Goal: Task Accomplishment & Management: Complete application form

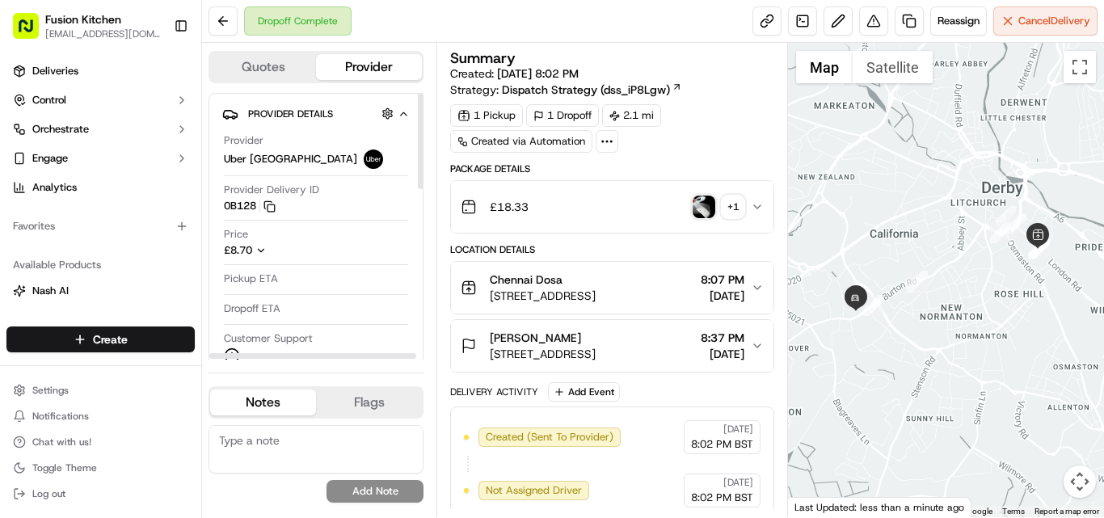
click at [136, 344] on html "Fusion Kitchen [EMAIL_ADDRESS][DOMAIN_NAME] Toggle Sidebar Deliveries Control O…" at bounding box center [552, 259] width 1104 height 518
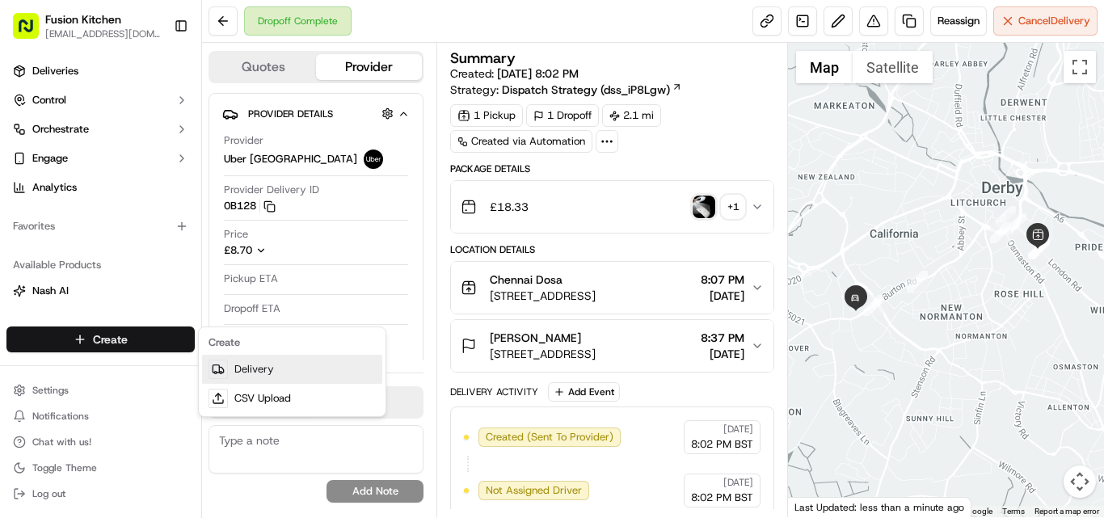
click at [255, 371] on link "Delivery" at bounding box center [292, 369] width 180 height 29
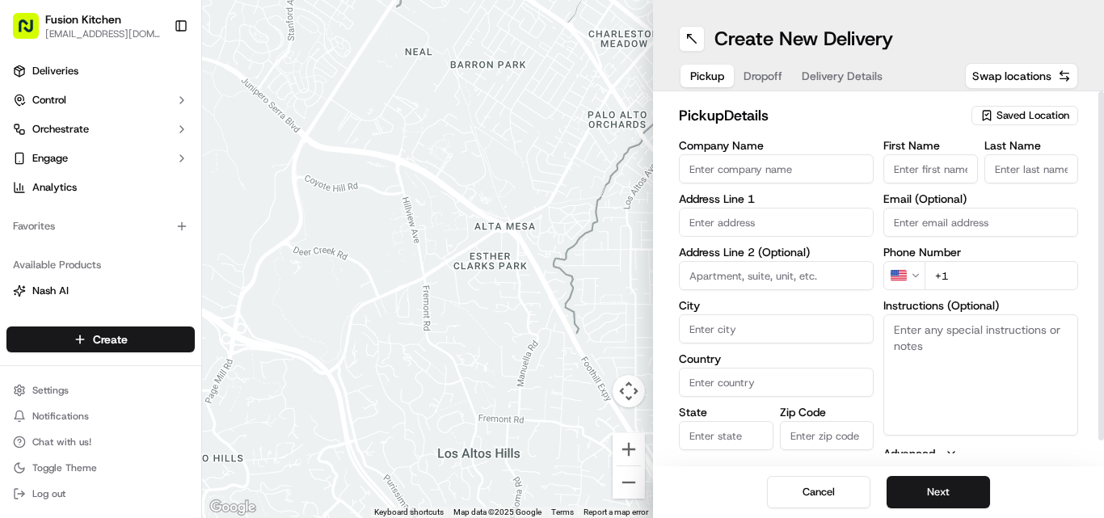
click at [698, 220] on input "text" at bounding box center [776, 222] width 195 height 29
paste input "548-550 Hagley Road West, OLDBURY, United Kingdom, B68 0BZ."
click at [793, 267] on div "548-550 Hagley Road West, Oldbury B68 0BZ, United Kingdom" at bounding box center [776, 256] width 187 height 24
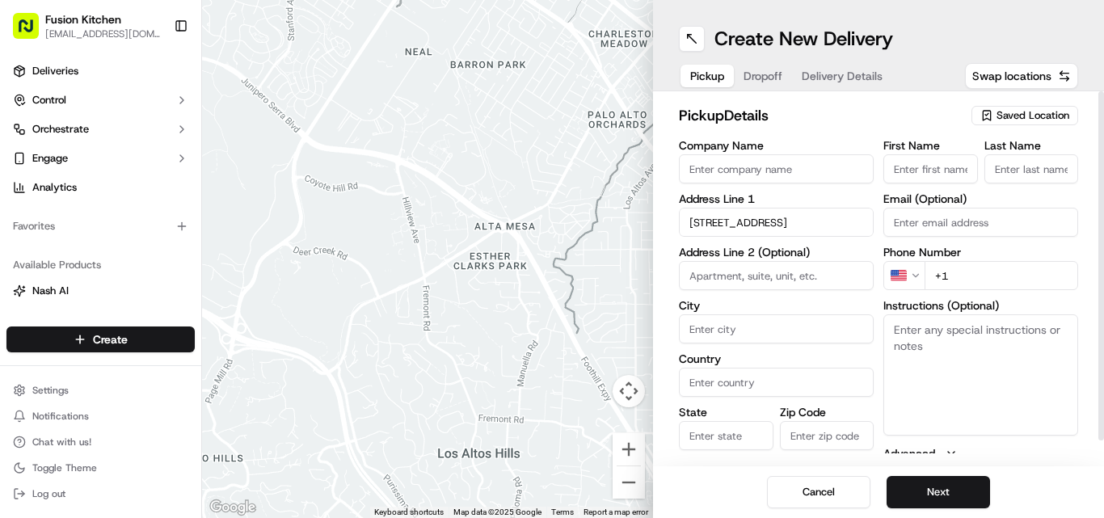
type input "548-550 Hagley Rd W, Oldbury B68 0BZ, UK"
type input "Oldbury"
type input "United Kingdom"
type input "England"
type input "B68 0BZ"
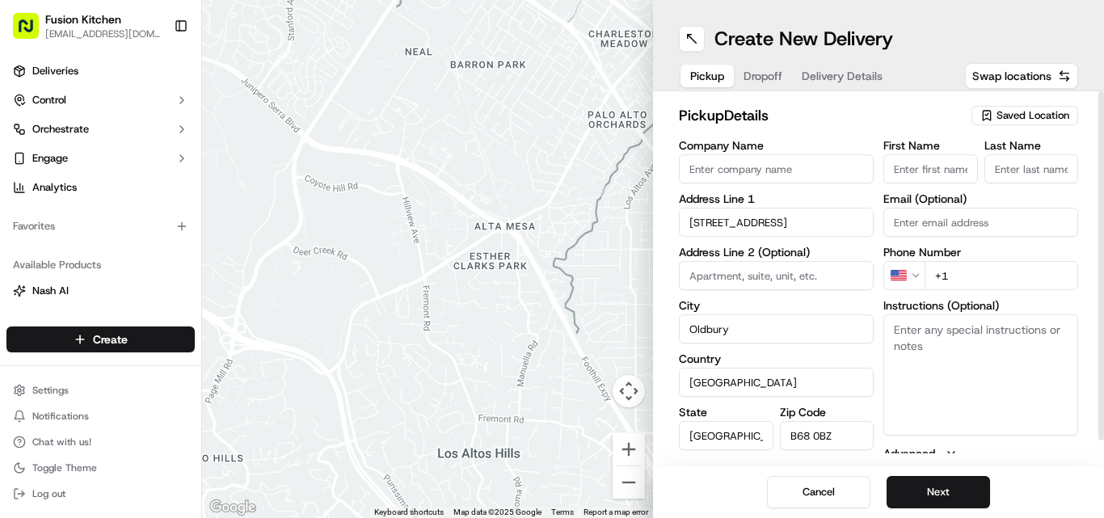
type input "548-550 Hagley Road West"
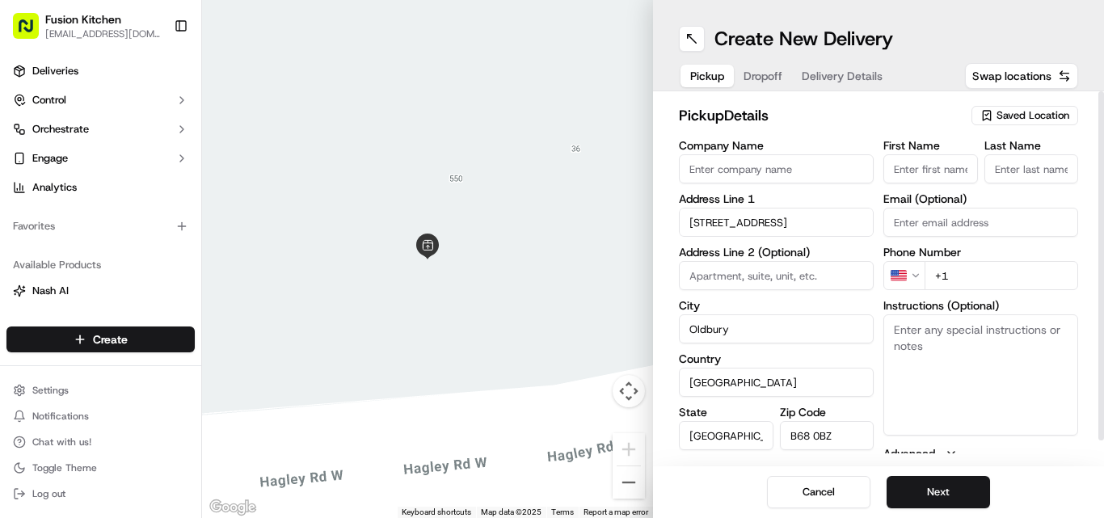
click at [920, 281] on html "Fusion Kitchen hari@fusionpos.uk Toggle Sidebar Deliveries Control Orchestrate …" at bounding box center [552, 259] width 1104 height 518
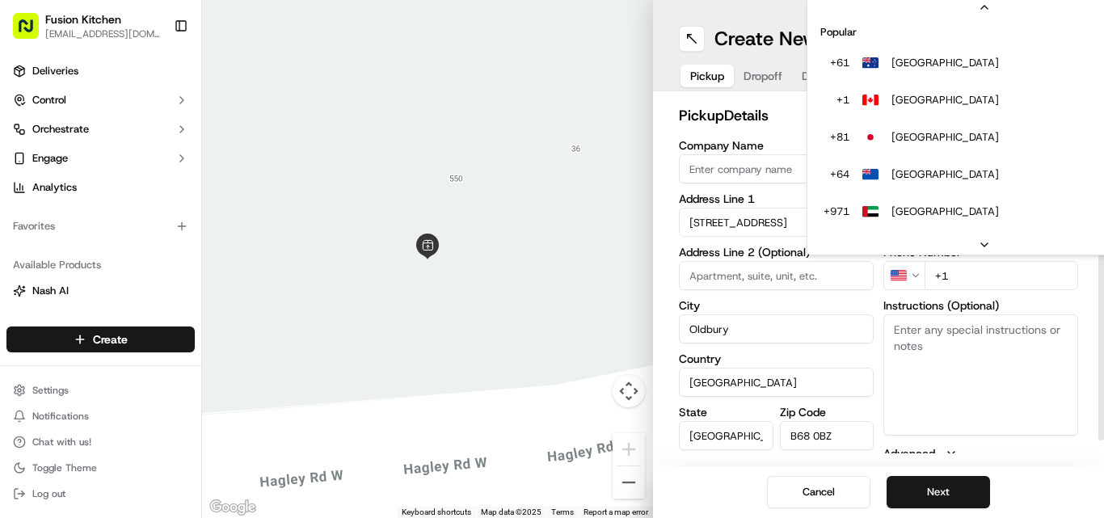
scroll to position [70, 0]
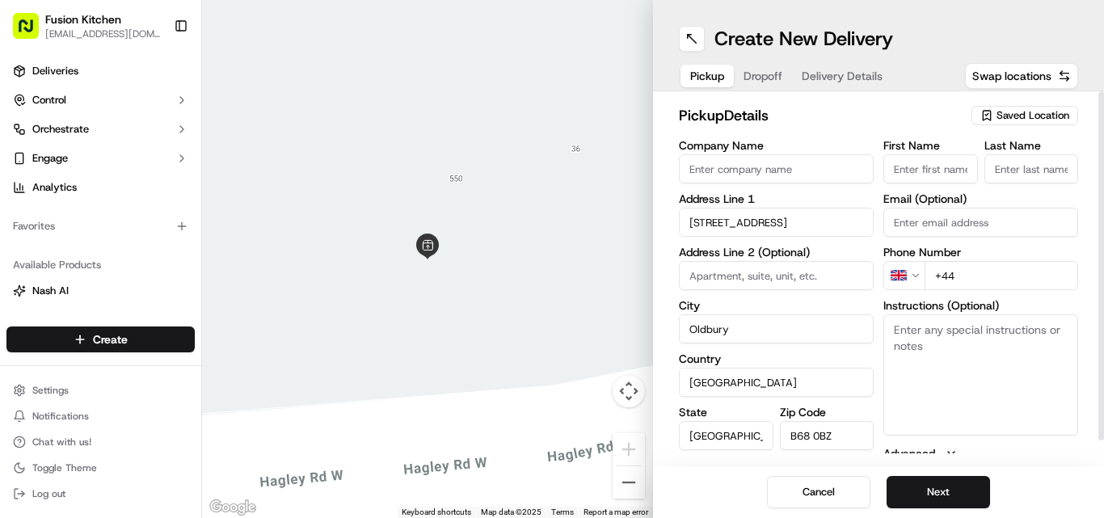
click at [1006, 278] on input "+44" at bounding box center [1002, 275] width 154 height 29
paste input "121 421 3777"
type input "+44 121 421 3777"
click at [950, 368] on textarea "Instructions (Optional)" at bounding box center [980, 374] width 195 height 121
paste textarea "James Crawley | 07747661843 27, Edison Grove, Quinton, B32 2SF"
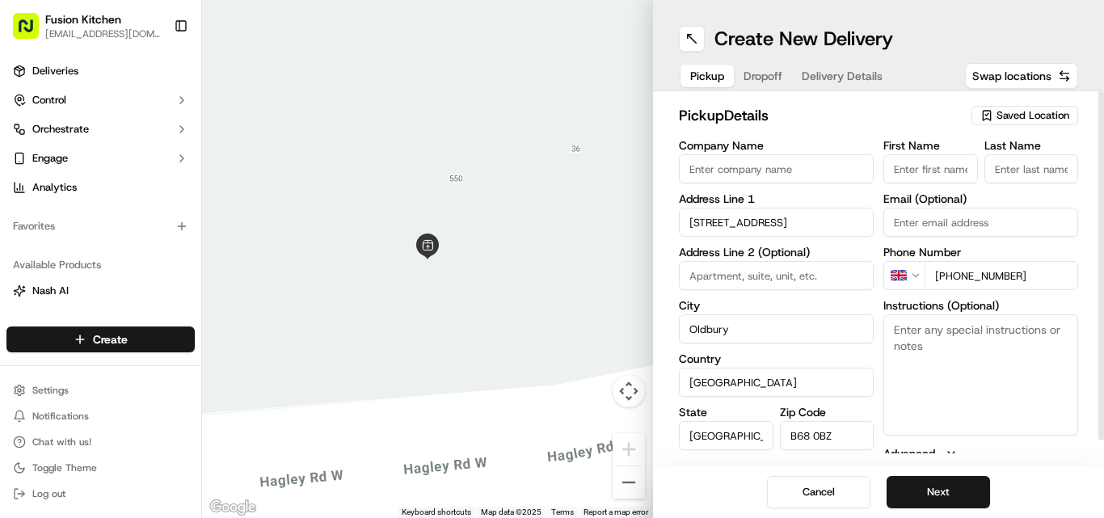
type textarea "James Crawley | 07747661843 27, Edison Grove, Quinton, B32 2SF"
drag, startPoint x: 971, startPoint y: 381, endPoint x: 891, endPoint y: 356, distance: 83.6
click at [891, 356] on textarea "James Crawley | 07747661843 27, Edison Grove, Quinton, B32 2SF" at bounding box center [980, 374] width 195 height 121
click at [1002, 379] on textarea "James Crawley | 07747661843 27, Edison Grove, Quinton, B32 2SF" at bounding box center [980, 374] width 195 height 121
drag, startPoint x: 993, startPoint y: 382, endPoint x: 949, endPoint y: 331, distance: 67.6
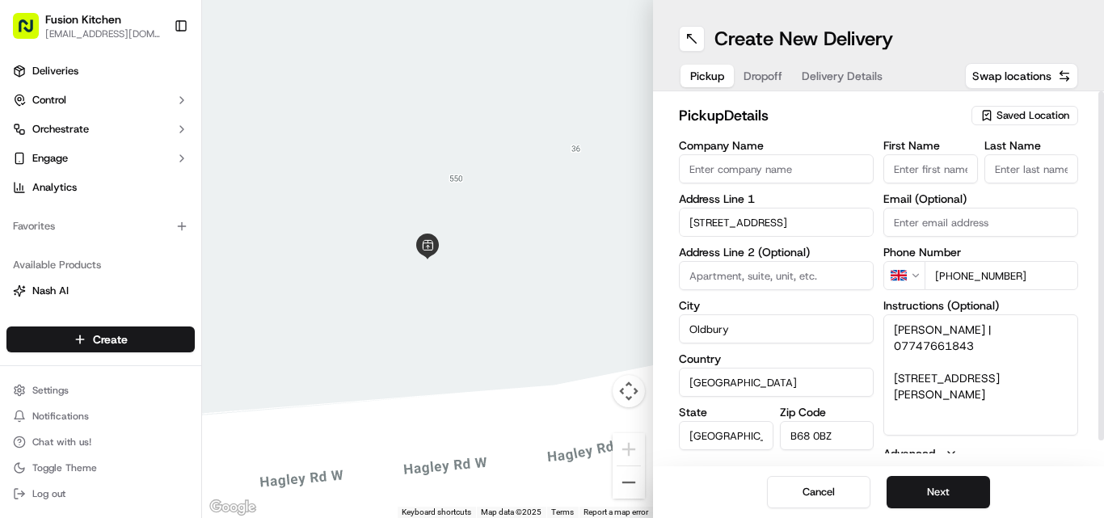
click at [889, 331] on textarea "James Crawley | 07747661843 27, Edison Grove, Quinton, B32 2SF" at bounding box center [980, 374] width 195 height 121
click at [769, 79] on span "Dropoff" at bounding box center [763, 76] width 39 height 16
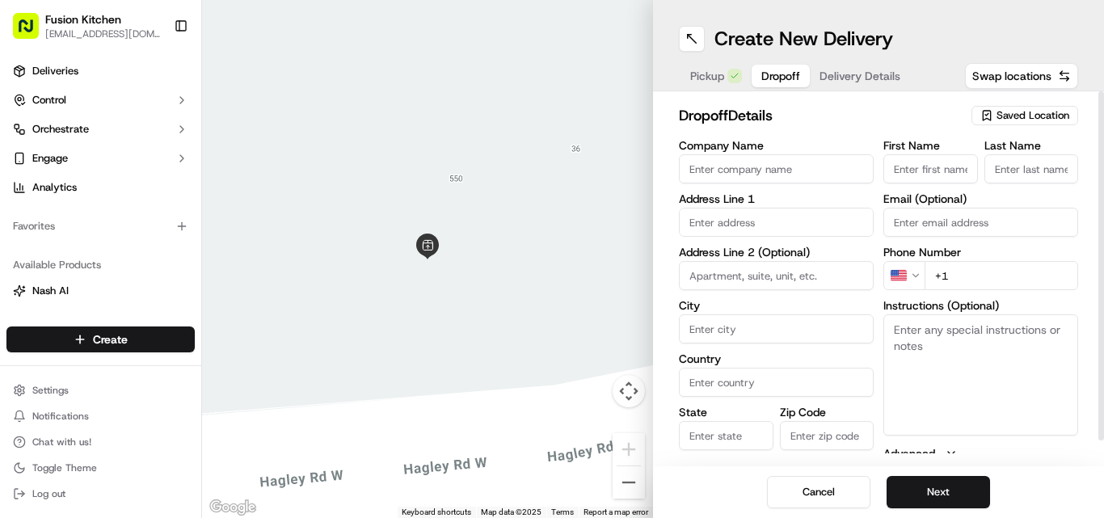
click at [926, 360] on textarea "Instructions (Optional)" at bounding box center [980, 374] width 195 height 121
paste textarea "James Crawley | 07747661843 27, Edison Grove, Quinton, B32 2SF"
drag, startPoint x: 955, startPoint y: 378, endPoint x: 904, endPoint y: 359, distance: 54.5
click at [886, 356] on textarea "James Crawley | 07747661843 27, Edison Grove, Quinton, B32 2SF" at bounding box center [980, 374] width 195 height 121
type textarea "James Crawley | 07747661843 27, Edison Grove, Quinton, B32 2SF"
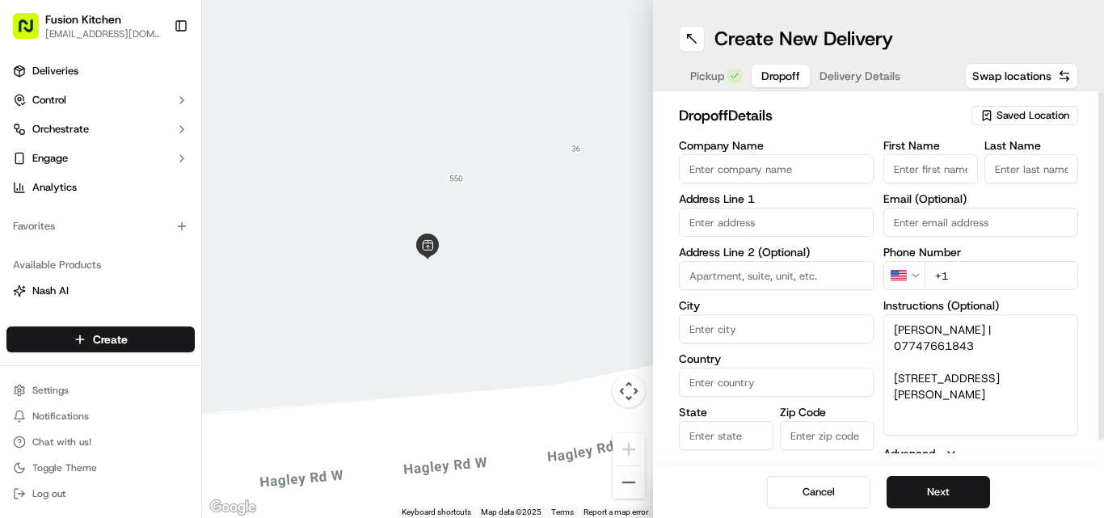
click at [757, 228] on input "text" at bounding box center [776, 222] width 195 height 29
paste input "27, Edison Grove, Quinton, B32 2SF"
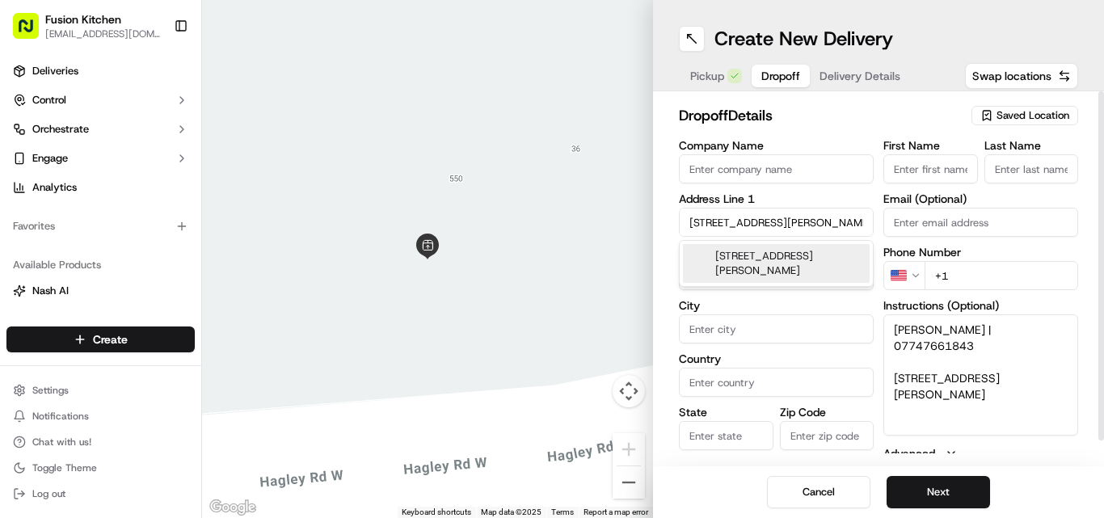
click at [801, 263] on div "27 Edison Grove, Quinton, Birmingham B32 2SF, UK" at bounding box center [776, 263] width 187 height 39
type input "27 Edison Grove, Quinton, Birmingham B32 2SF, UK"
type input "Quinton"
type input "United Kingdom"
type input "England"
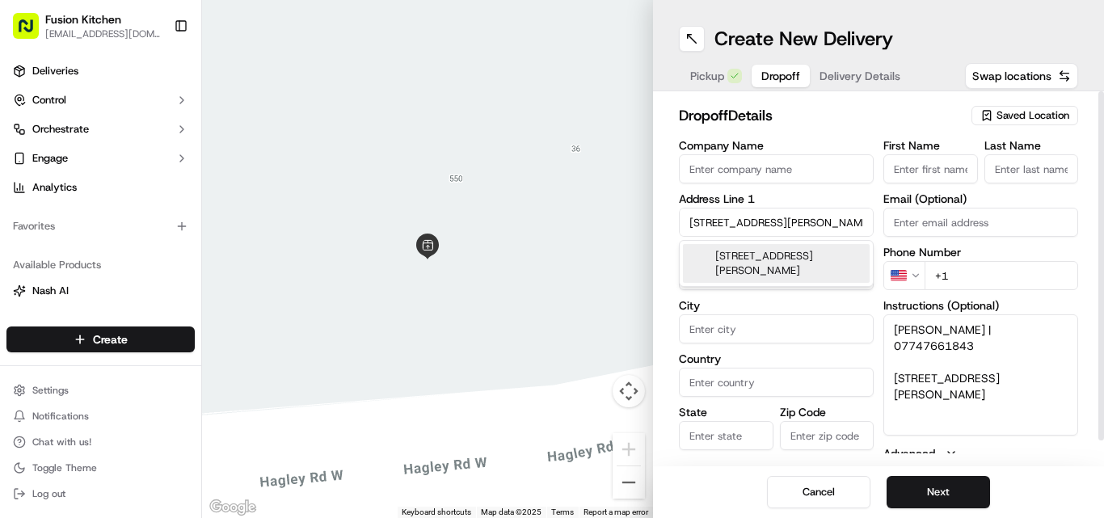
type input "B32 2SF"
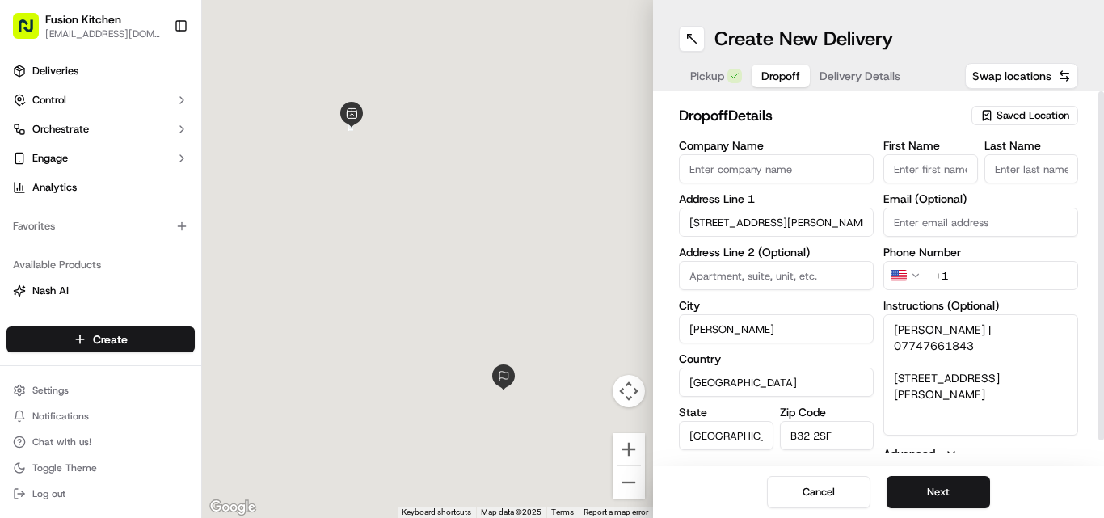
type input "27 Edison Grove"
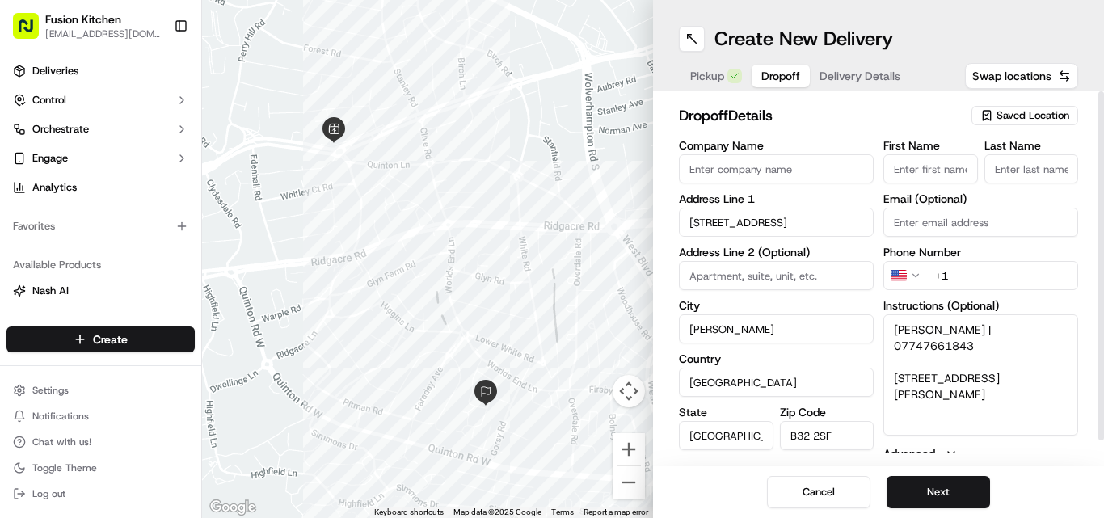
click at [909, 276] on html "Fusion Kitchen hari@fusionpos.uk Toggle Sidebar Deliveries Control Orchestrate …" at bounding box center [552, 259] width 1104 height 518
drag, startPoint x: 1062, startPoint y: 327, endPoint x: 981, endPoint y: 327, distance: 80.8
click at [981, 327] on textarea "James Crawley | 07747661843 27, Edison Grove, Quinton, B32 2SF" at bounding box center [980, 374] width 195 height 121
click at [983, 283] on input "+44" at bounding box center [1002, 275] width 154 height 29
paste input "07747 661843"
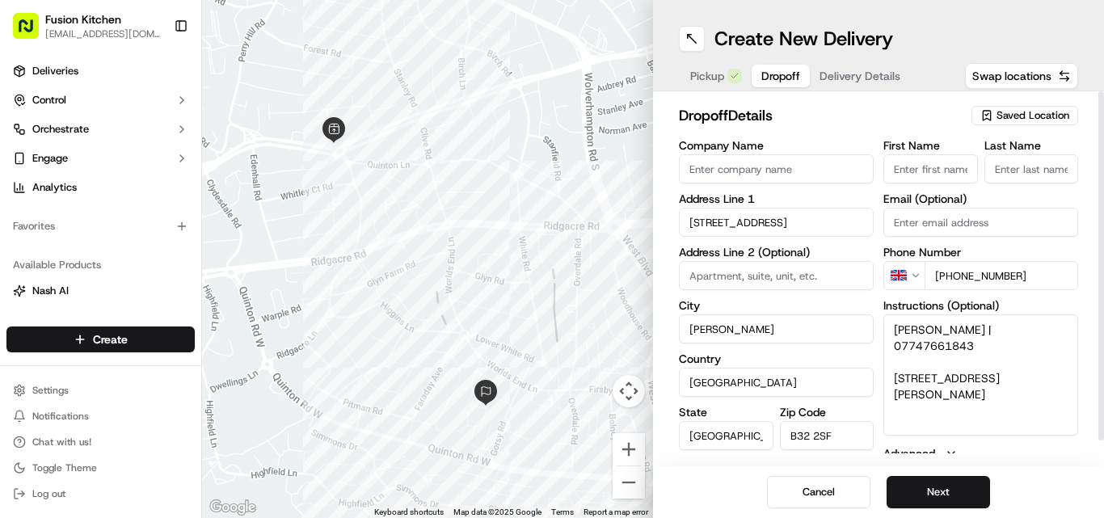
type input "+44 07747 661843"
drag, startPoint x: 972, startPoint y: 332, endPoint x: 890, endPoint y: 327, distance: 82.6
click at [890, 327] on textarea "James Crawley | 07747661843 27, Edison Grove, Quinton, B32 2SF" at bounding box center [980, 374] width 195 height 121
click at [903, 167] on input "First Name" at bounding box center [930, 168] width 95 height 29
paste input "James Crawley"
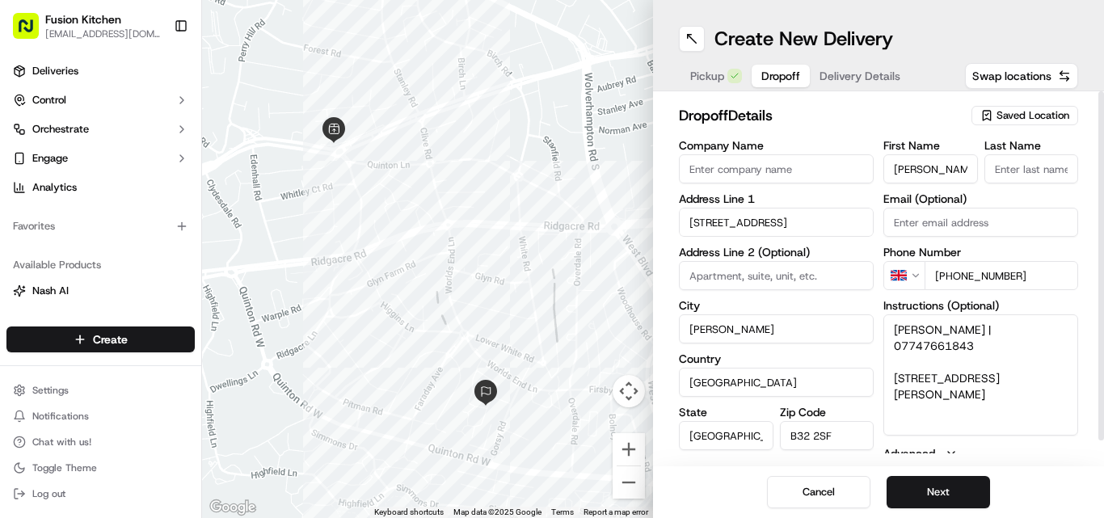
drag, startPoint x: 967, startPoint y: 168, endPoint x: 926, endPoint y: 170, distance: 40.4
click at [926, 170] on input "James Crawley" at bounding box center [930, 168] width 95 height 29
type input "James"
click at [1002, 171] on input "Last Name" at bounding box center [1031, 168] width 95 height 29
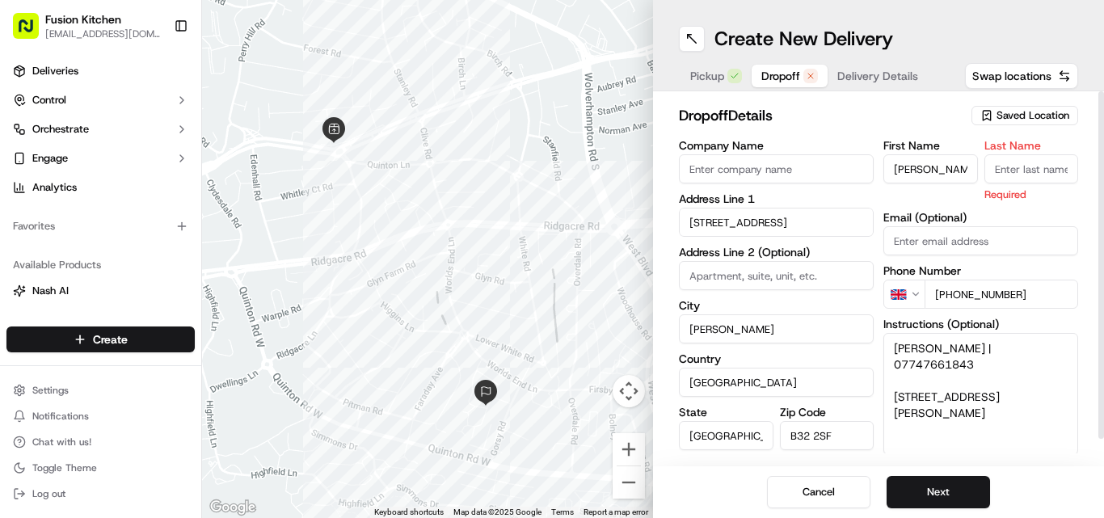
paste input "Crawley"
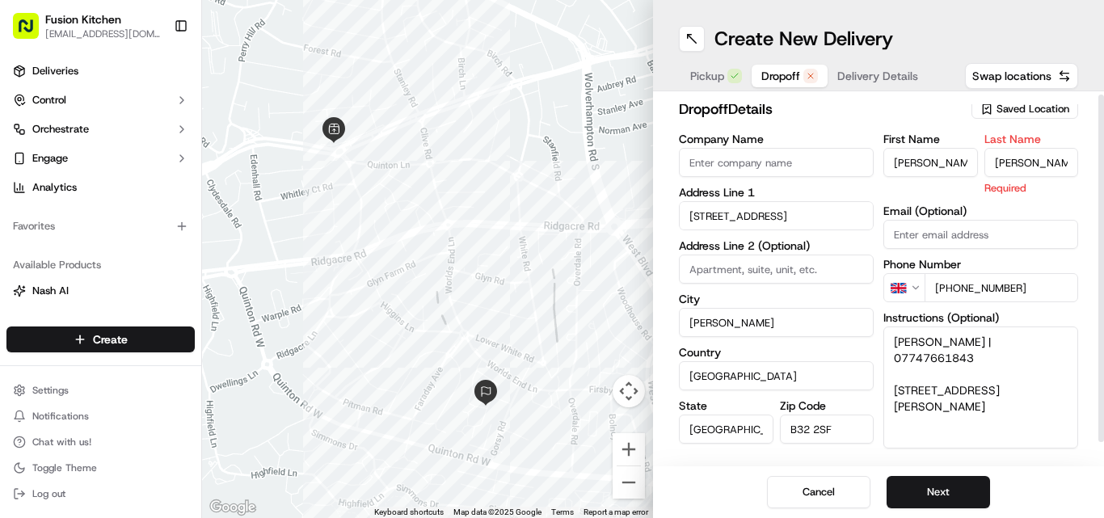
scroll to position [0, 0]
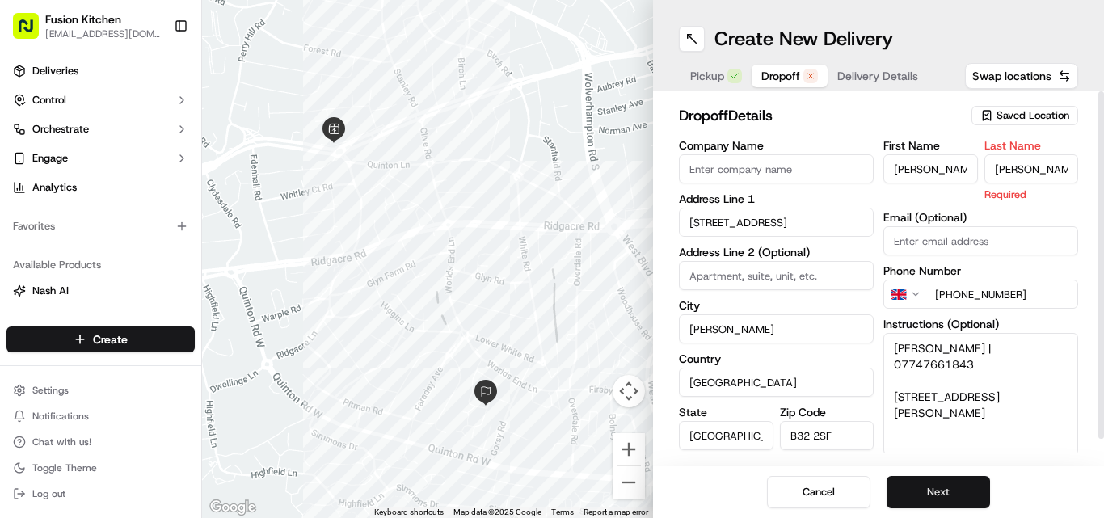
type input "Crawley"
click at [946, 496] on button "Next" at bounding box center [938, 492] width 103 height 32
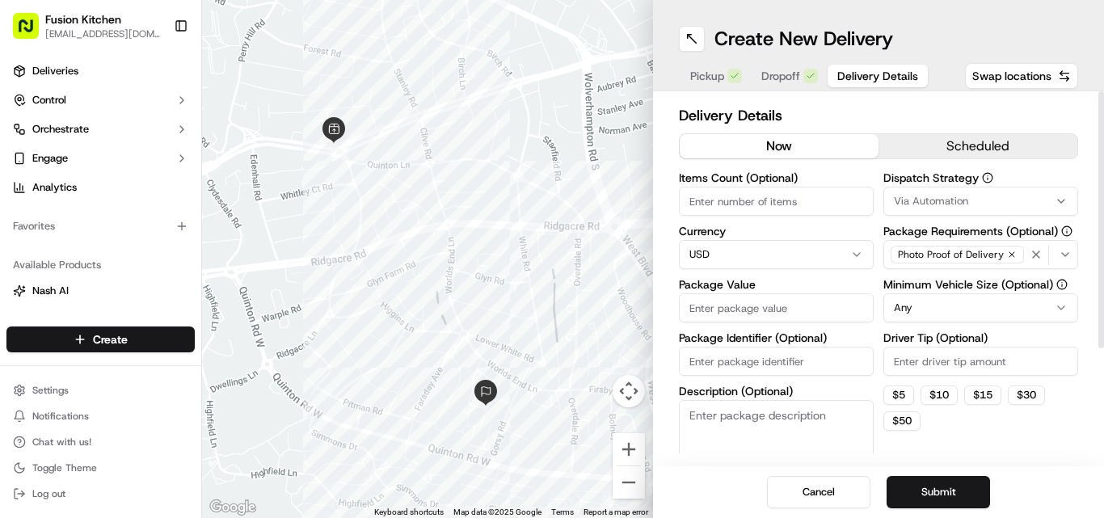
click at [802, 258] on html "Fusion Kitchen hari@fusionpos.uk Toggle Sidebar Deliveries Control Orchestrate …" at bounding box center [552, 259] width 1104 height 518
click at [757, 307] on input "Package Value" at bounding box center [776, 307] width 195 height 29
paste input "24.75"
type input "24.73"
click at [934, 487] on button "Submit" at bounding box center [938, 492] width 103 height 32
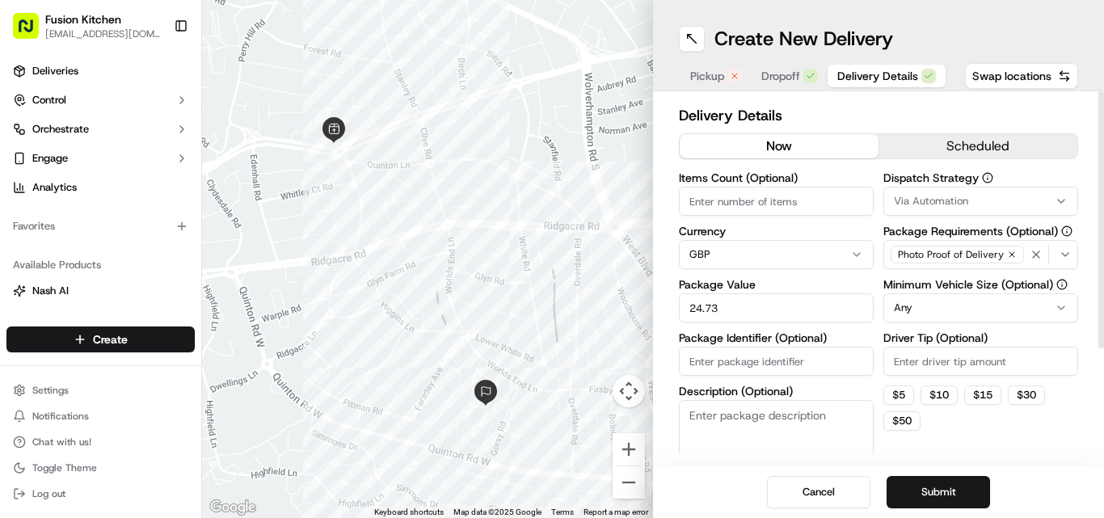
click at [705, 74] on span "Pickup" at bounding box center [707, 76] width 34 height 16
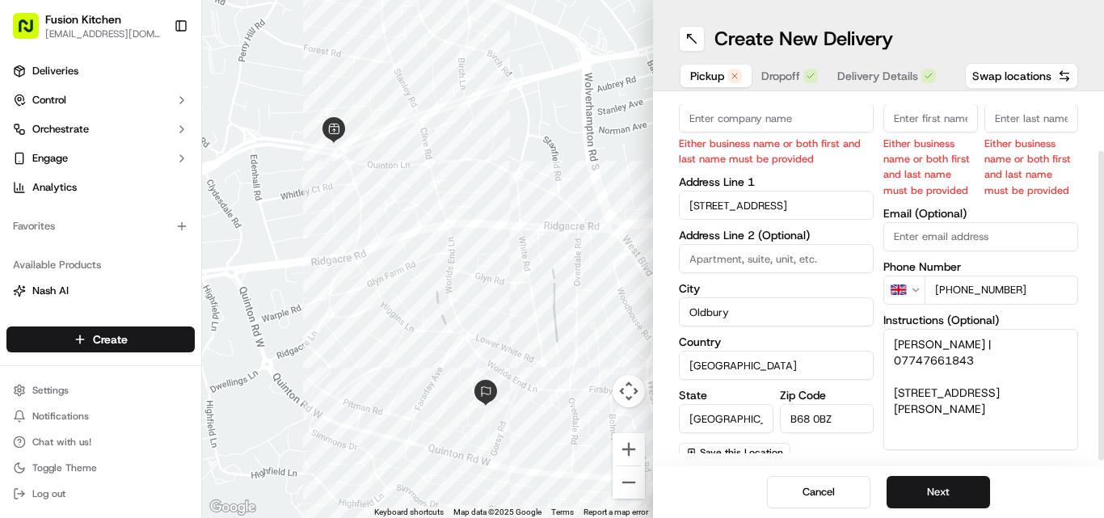
scroll to position [74, 0]
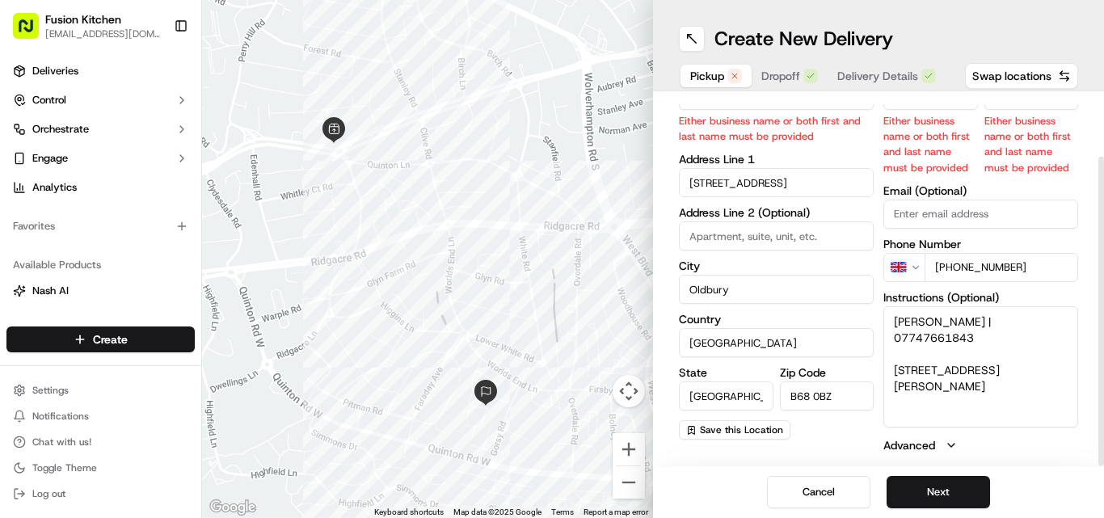
drag, startPoint x: 1002, startPoint y: 365, endPoint x: 858, endPoint y: 294, distance: 161.2
click at [858, 294] on div "Company Name Either business name or both first and last name must be provided …" at bounding box center [878, 259] width 399 height 387
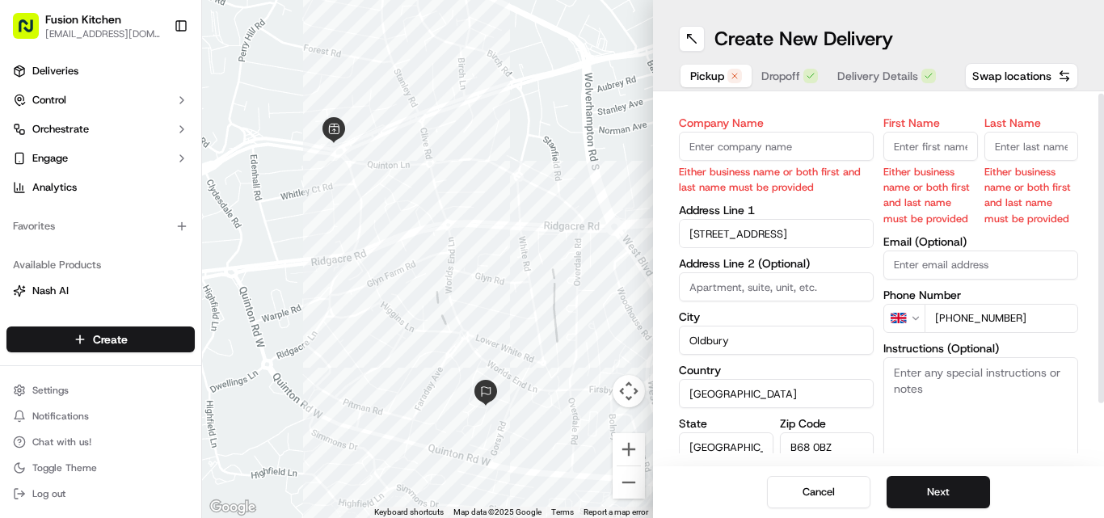
scroll to position [0, 0]
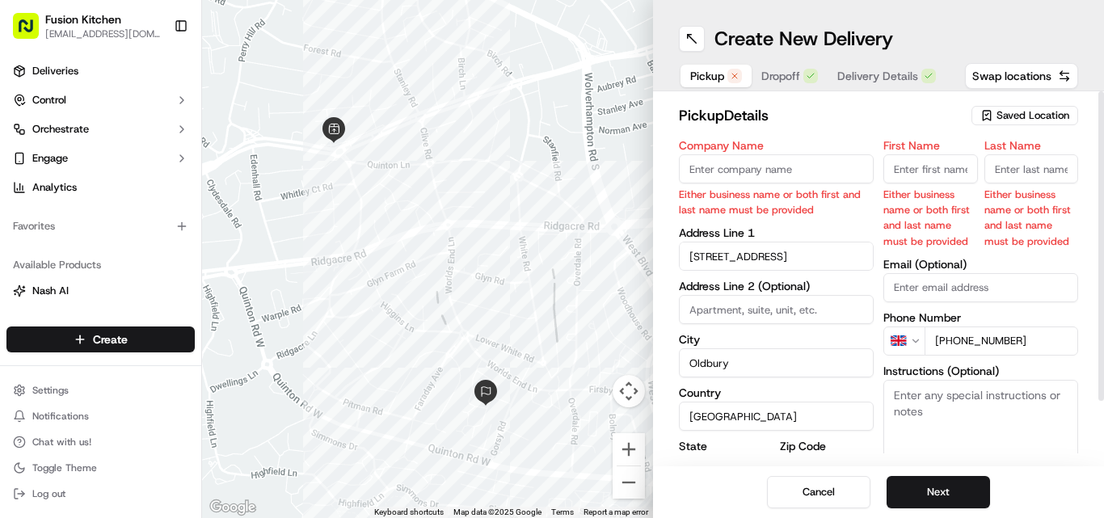
click at [778, 171] on input "Company Name" at bounding box center [776, 168] width 195 height 29
paste input "Grill N Shake"
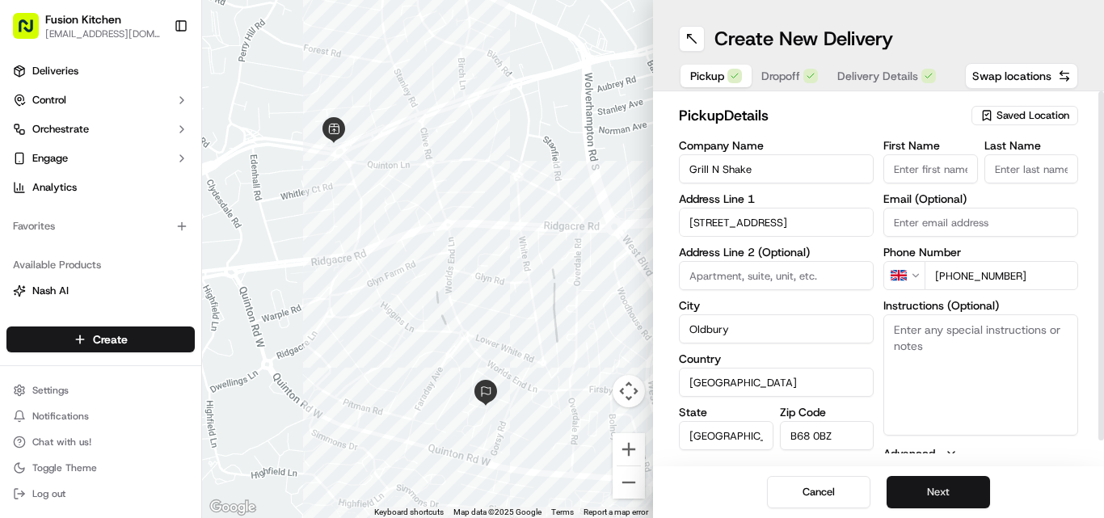
type input "Grill N Shake"
click at [951, 486] on button "Next" at bounding box center [938, 492] width 103 height 32
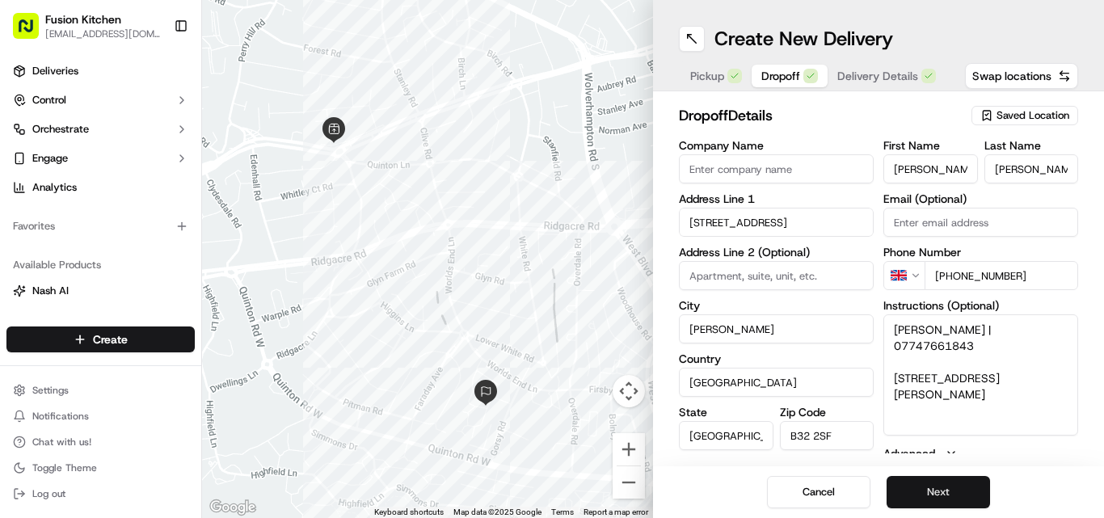
click at [951, 486] on button "Next" at bounding box center [938, 492] width 103 height 32
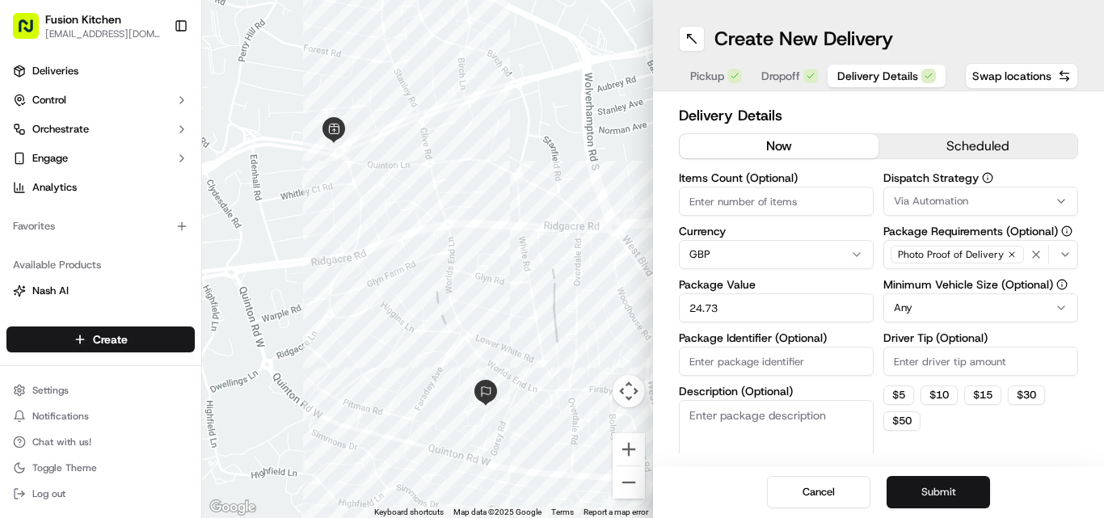
click at [955, 486] on button "Submit" at bounding box center [938, 492] width 103 height 32
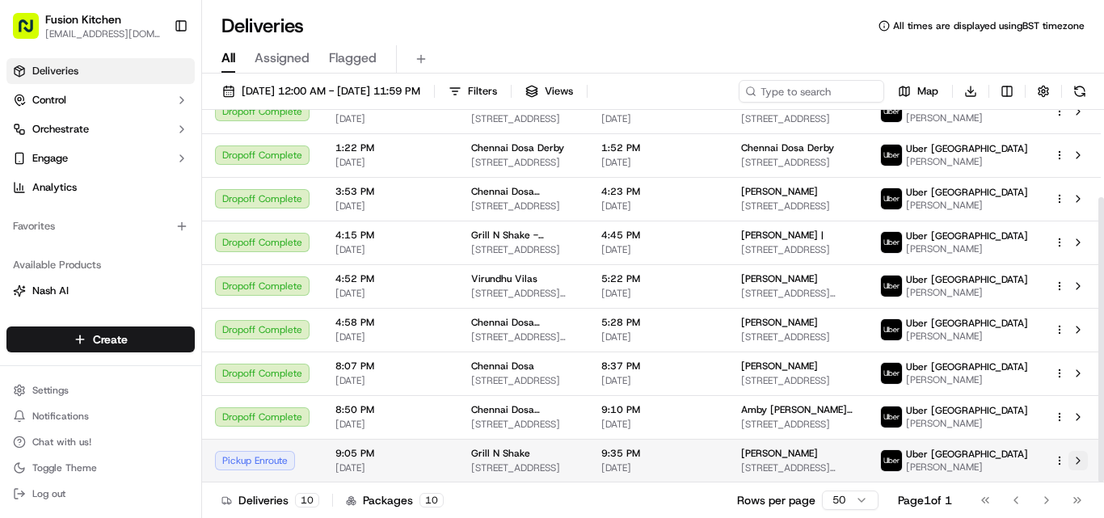
click at [1076, 459] on button at bounding box center [1078, 460] width 19 height 19
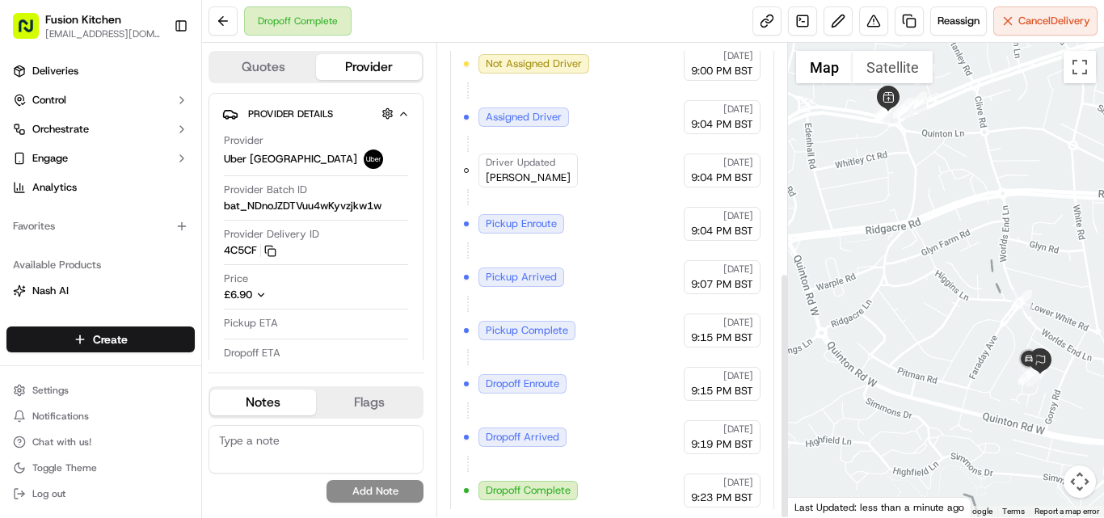
scroll to position [439, 0]
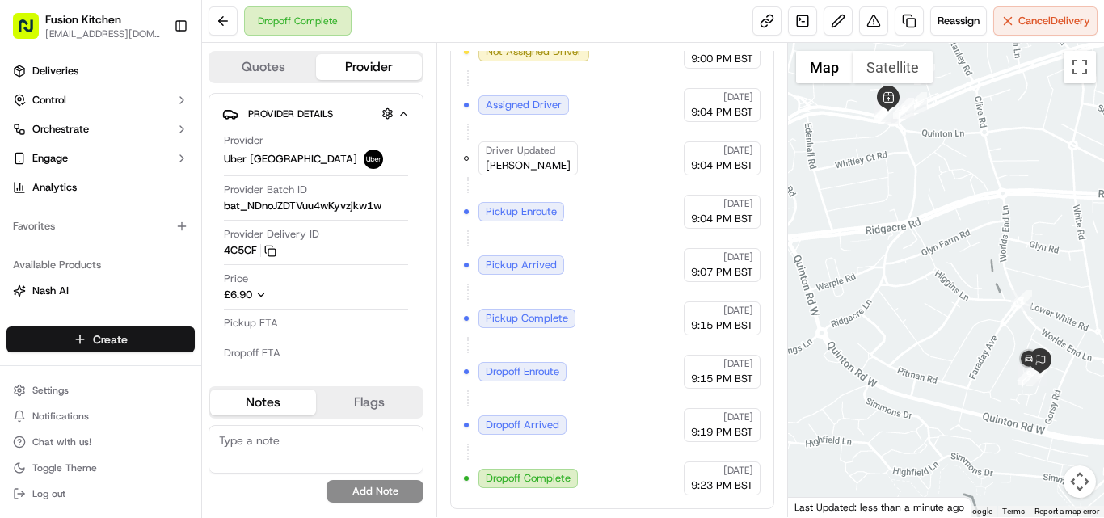
click at [123, 335] on html "Fusion Kitchen hari@fusionpos.uk Toggle Sidebar Deliveries Control Orchestrate …" at bounding box center [552, 259] width 1104 height 518
click at [225, 364] on div at bounding box center [218, 369] width 19 height 19
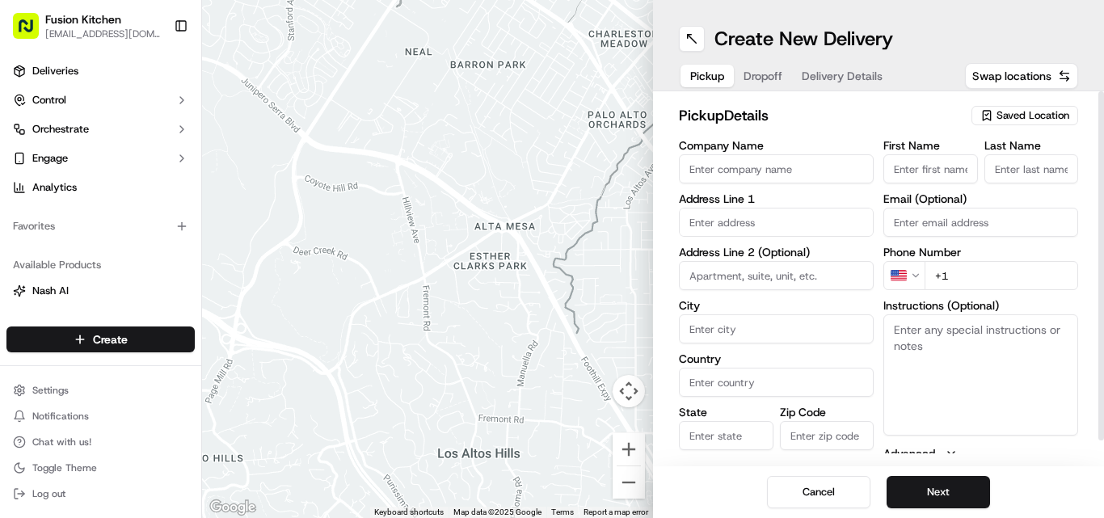
click at [747, 173] on input "Company Name" at bounding box center [776, 168] width 195 height 29
paste input "Chennai Dosa Wolverhampton"
click at [747, 173] on input "Chennai Dosa Wolverhampton" at bounding box center [776, 168] width 195 height 29
type input "Chennai Dosa Wolverhampton"
click at [747, 230] on input "text" at bounding box center [776, 222] width 195 height 29
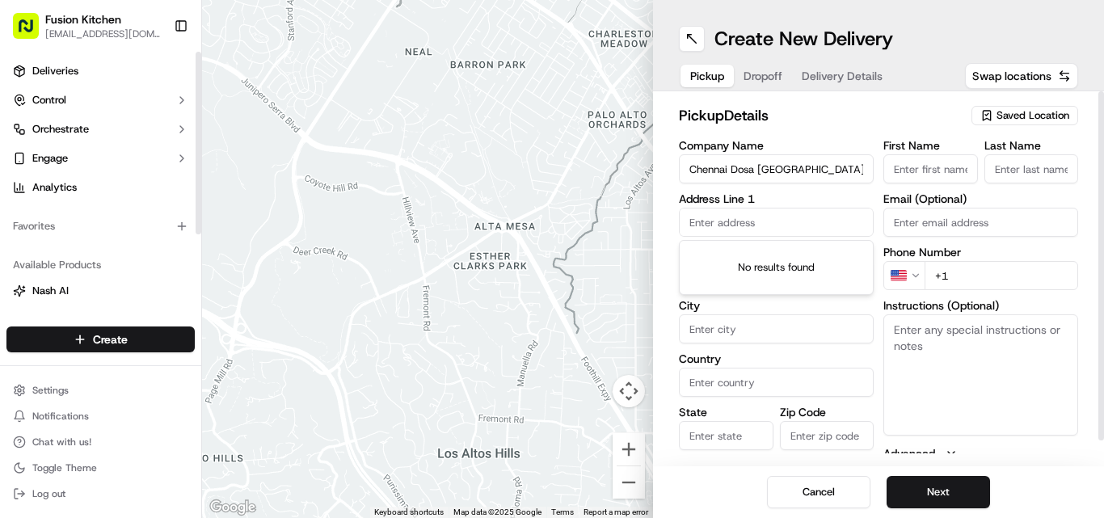
click at [734, 223] on input "text" at bounding box center [776, 222] width 195 height 29
paste input "33 Chapel Ash, Wolverhampton, West Midlands, WV3 0UF"
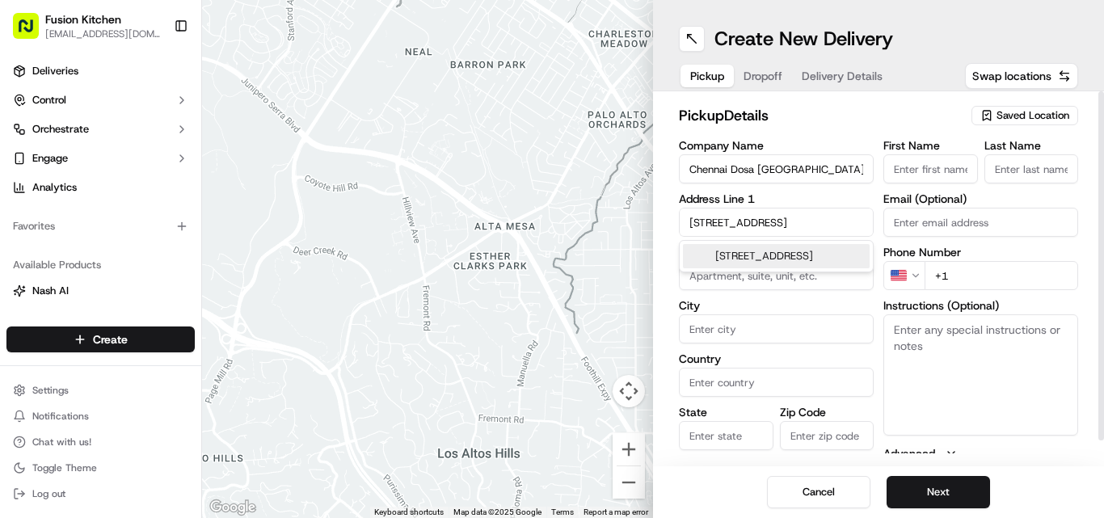
click at [784, 267] on div "33 Chapel Ash, Wolverhampton, West Midlands WV3 0UF, UK" at bounding box center [776, 256] width 187 height 24
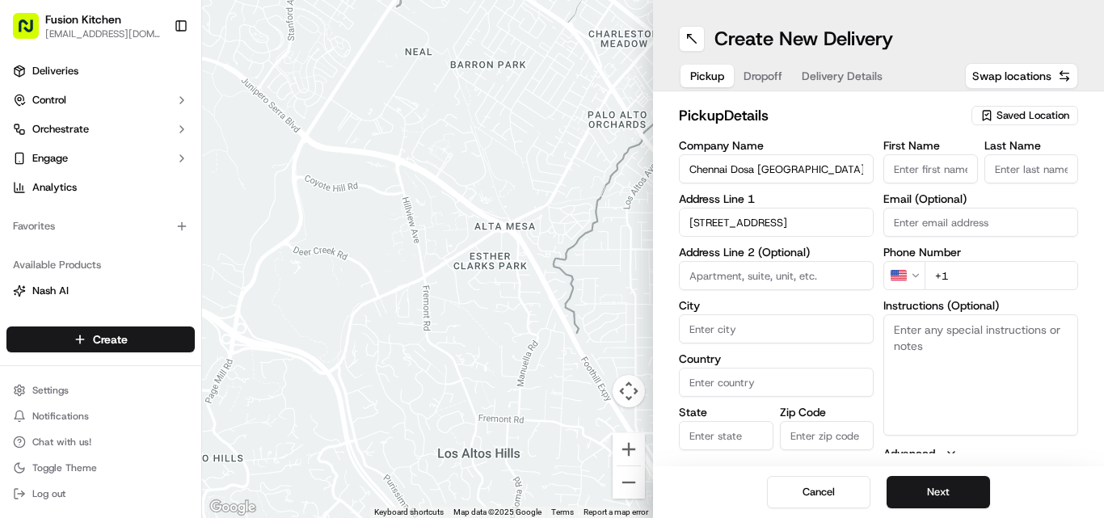
type input "33 Chapel Ash, Wolverhampton WV3 0UF, UK"
type input "Wolverhampton"
type input "United Kingdom"
type input "England"
type input "WV3 0UF"
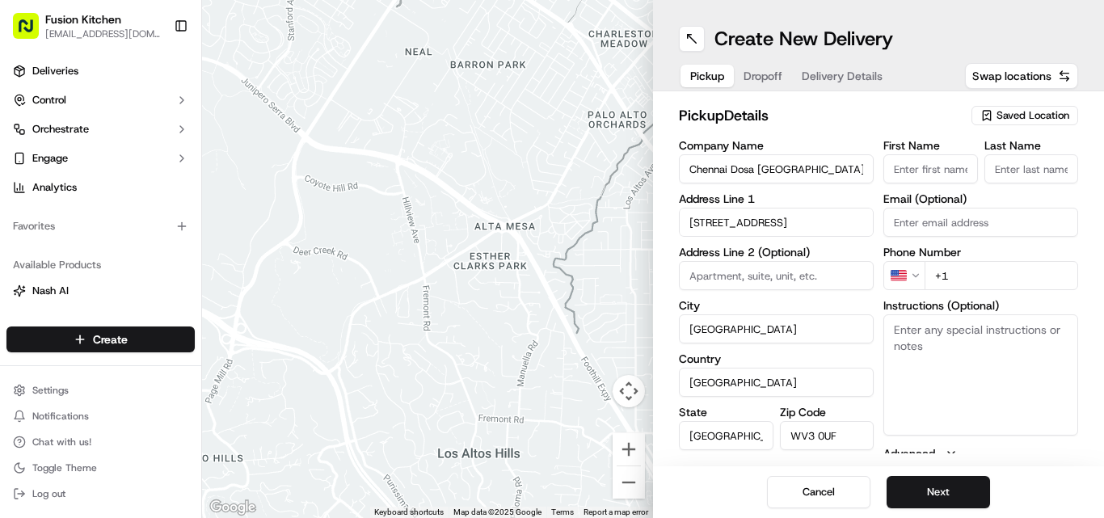
type input "33 Chapel Ash"
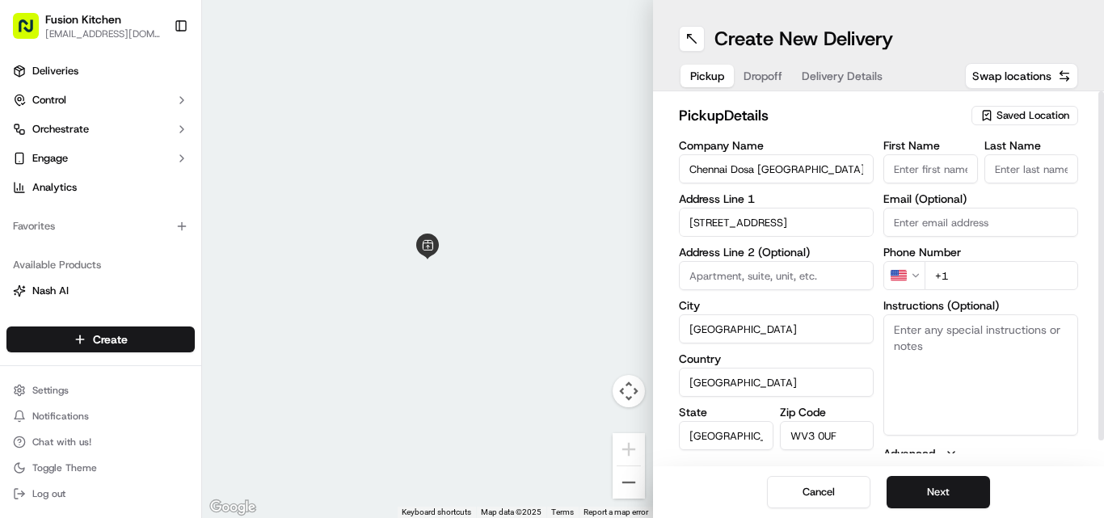
click at [921, 277] on html "Fusion Kitchen hari@fusionpos.uk Toggle Sidebar Deliveries Control Orchestrate …" at bounding box center [552, 259] width 1104 height 518
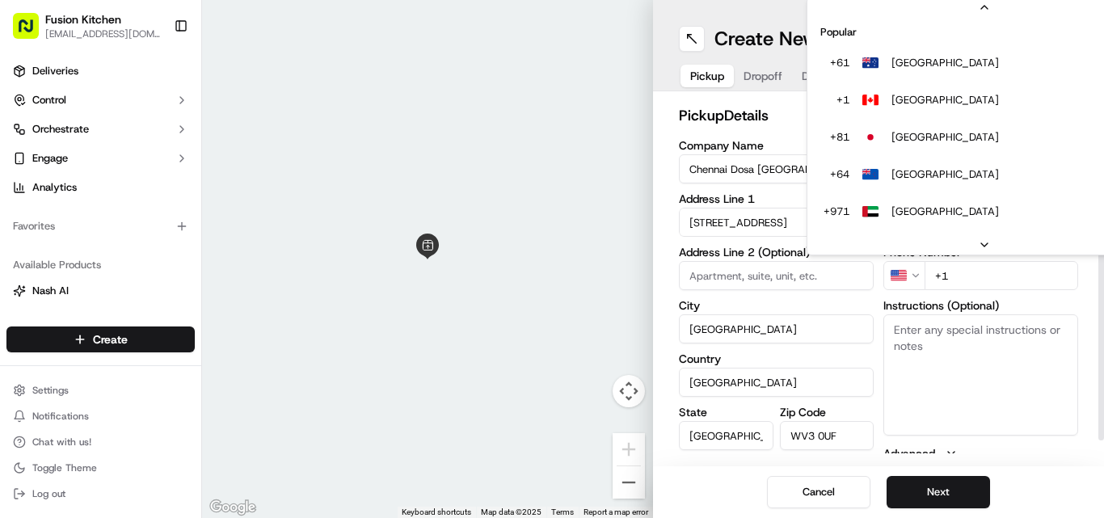
scroll to position [70, 0]
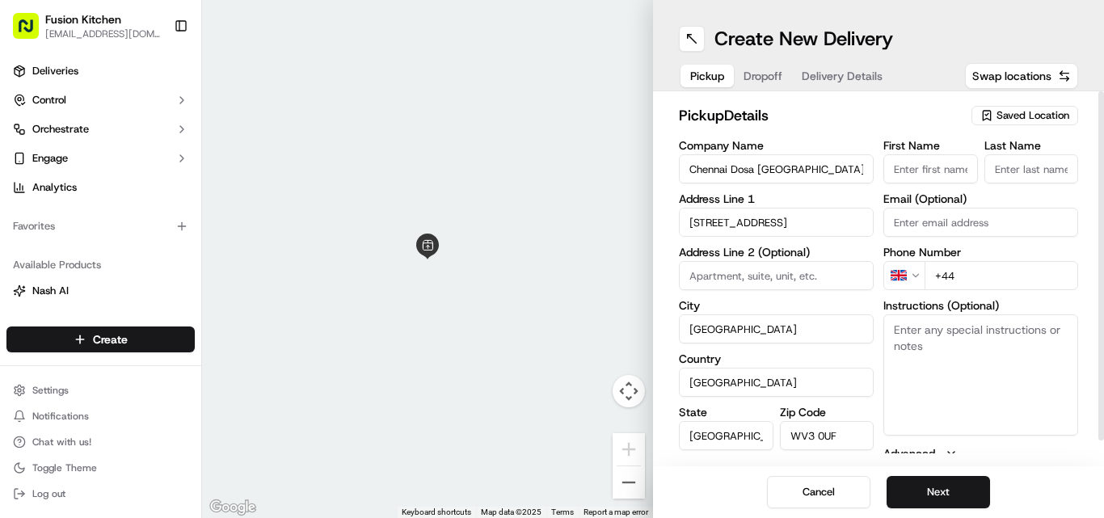
click at [972, 269] on input "+44" at bounding box center [1002, 275] width 154 height 29
paste input "1902 423222"
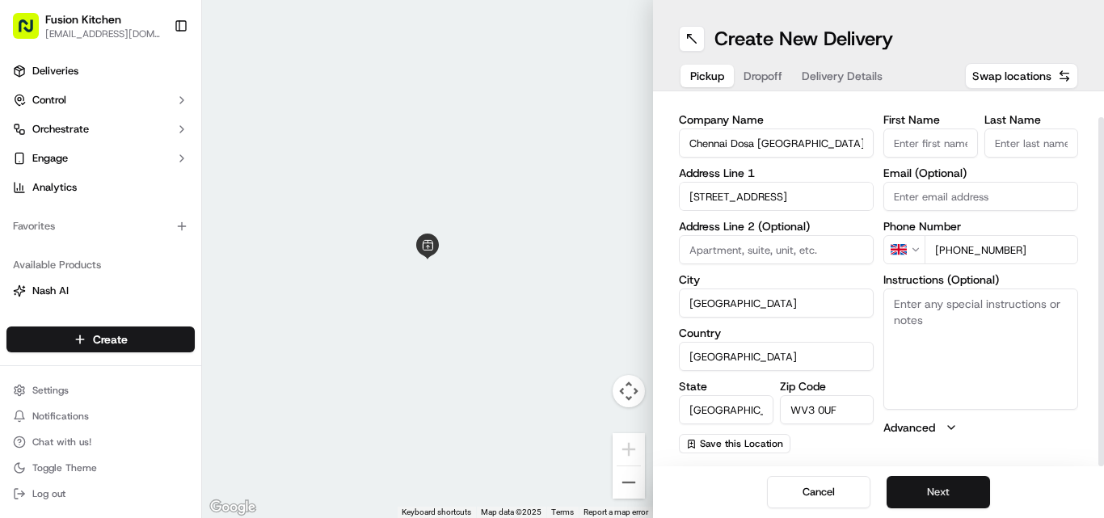
type input "+44 1902 423222"
click at [943, 490] on button "Next" at bounding box center [938, 492] width 103 height 32
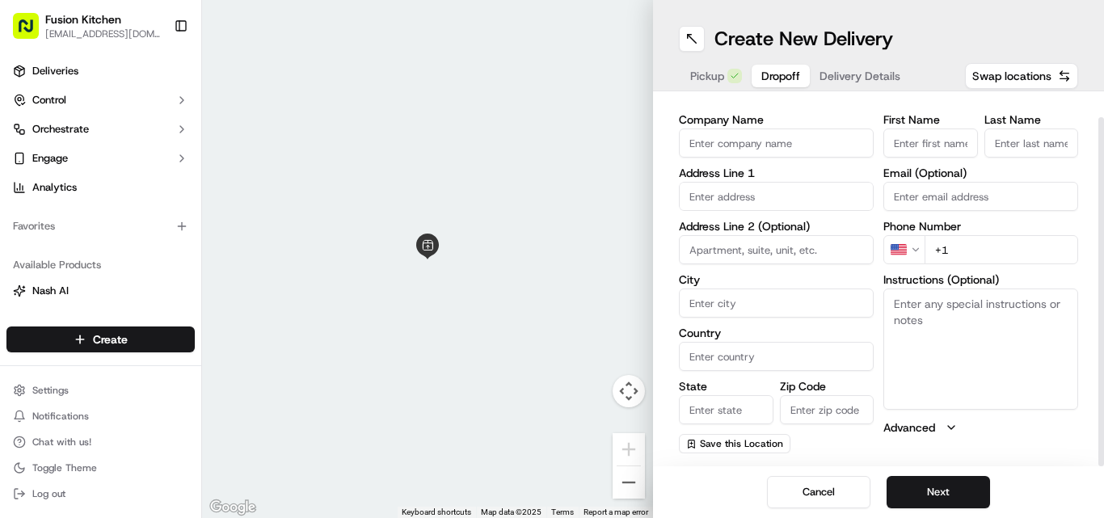
click at [997, 357] on textarea "Instructions (Optional)" at bounding box center [980, 349] width 195 height 121
paste textarea "Chennai Dosa Wolverhampton Akil Ninan | 7831341021 18, Snetterton Gardens, Wolv…"
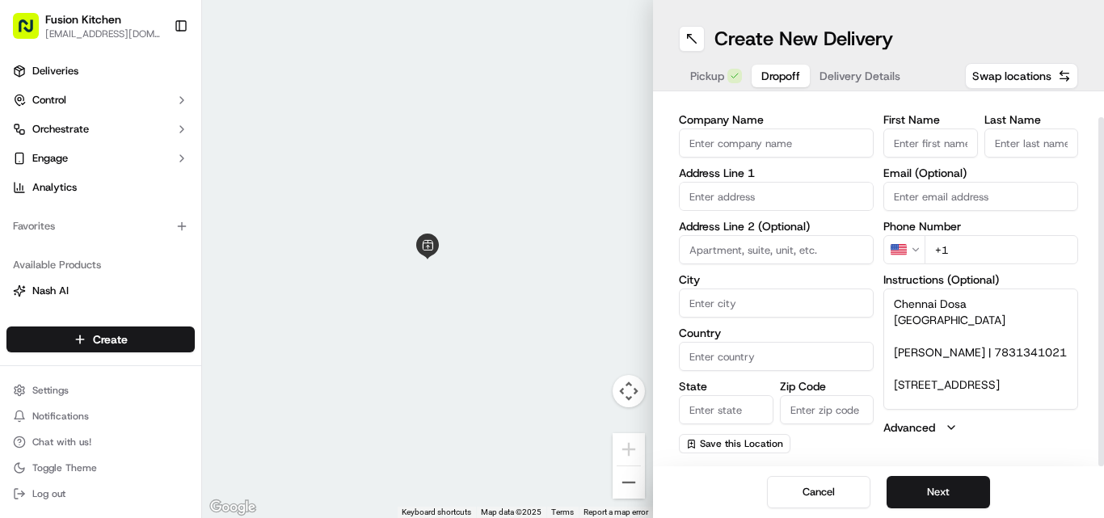
drag, startPoint x: 1032, startPoint y: 333, endPoint x: 957, endPoint y: 339, distance: 75.4
click at [957, 339] on textarea "Chennai Dosa Wolverhampton Akil Ninan | 7831341021 18, Snetterton Gardens, Wolv…" at bounding box center [980, 349] width 195 height 121
type textarea "Chennai Dosa Wolverhampton Akil Ninan | 7831341021 18, Snetterton Gardens, Wolv…"
click at [922, 255] on html "Fusion Kitchen hari@fusionpos.uk Toggle Sidebar Deliveries Control Orchestrate …" at bounding box center [552, 259] width 1104 height 518
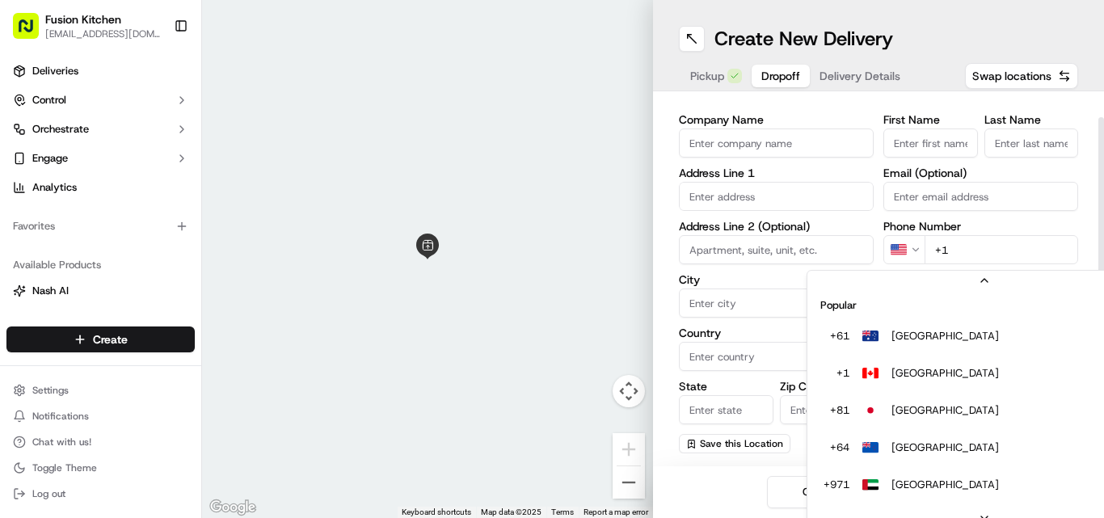
scroll to position [70, 0]
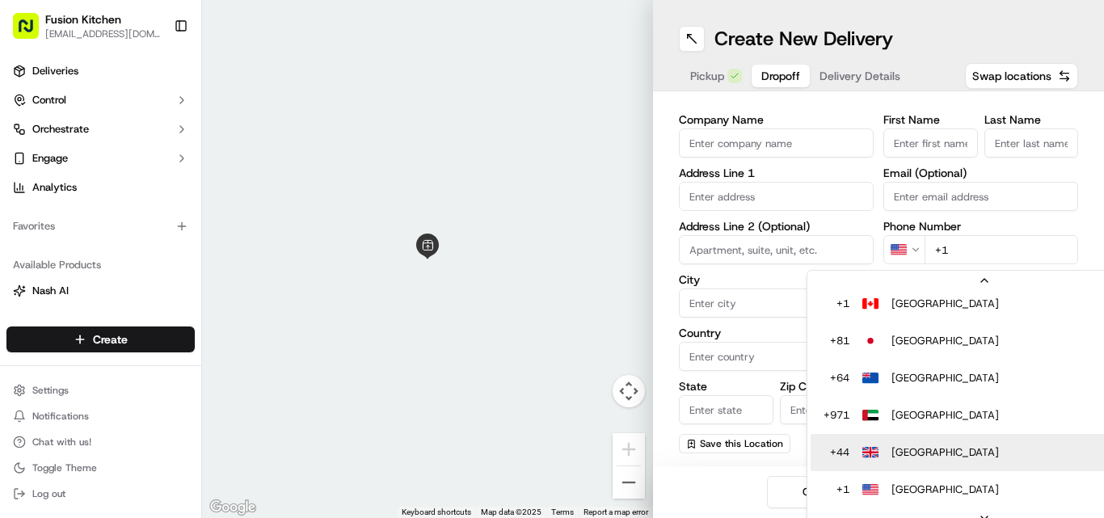
type input "+44"
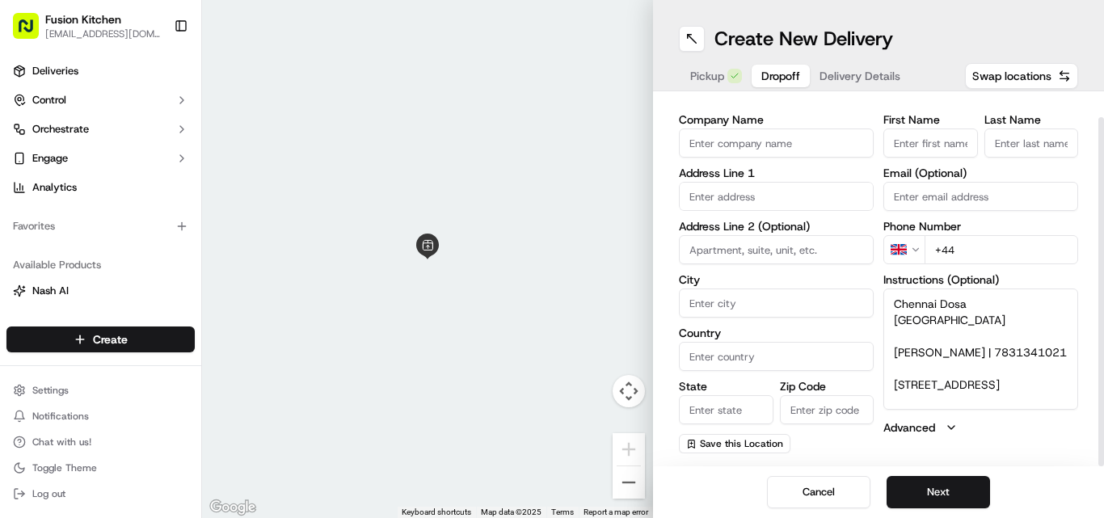
drag, startPoint x: 1044, startPoint y: 390, endPoint x: 883, endPoint y: 375, distance: 161.5
click at [883, 375] on textarea "Chennai Dosa Wolverhampton Akil Ninan | 7831341021 18, Snetterton Gardens, Wolv…" at bounding box center [980, 349] width 195 height 121
click at [720, 192] on input "text" at bounding box center [776, 196] width 195 height 29
paste input "18, Snetterton Gardens, Wolverhampton, WV10 6FE"
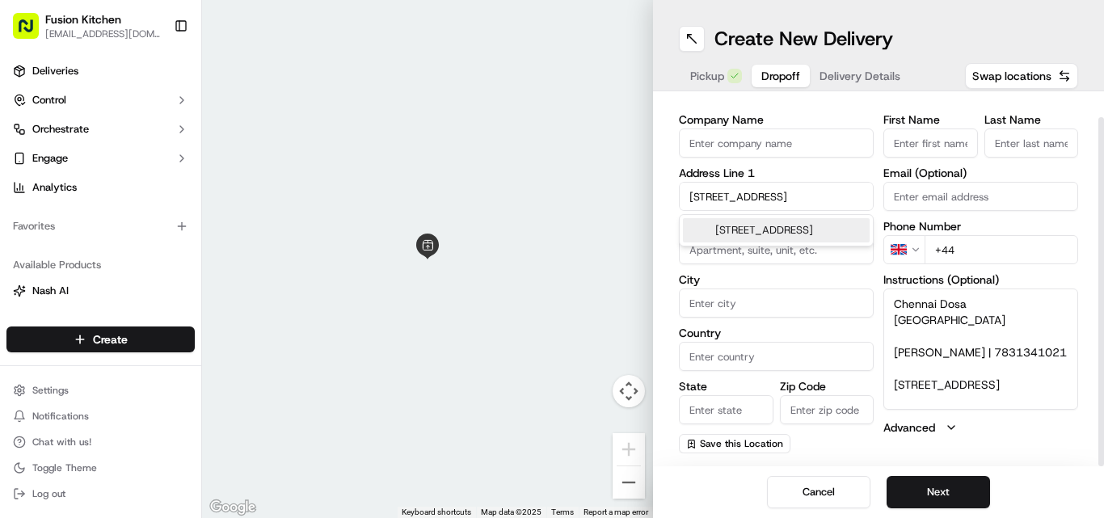
click at [795, 234] on div "18 Snetterton Gardens, Wolverhampton WV10 6FE, UK" at bounding box center [776, 230] width 187 height 24
type input "18 Snetterton Gdns, Wolverhampton WV10 6FE, UK"
type input "Wolverhampton"
type input "United Kingdom"
type input "England"
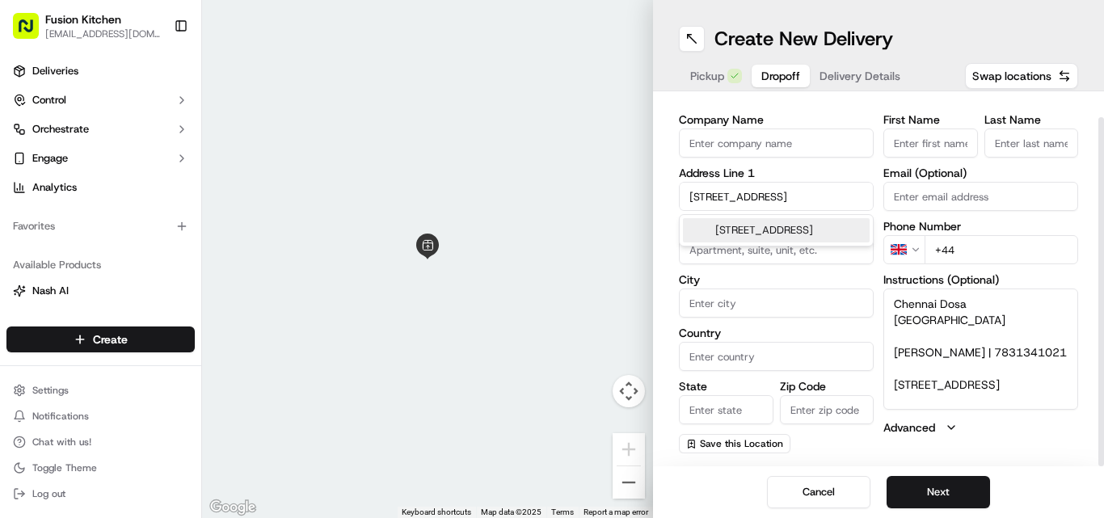
type input "WV10 6FE"
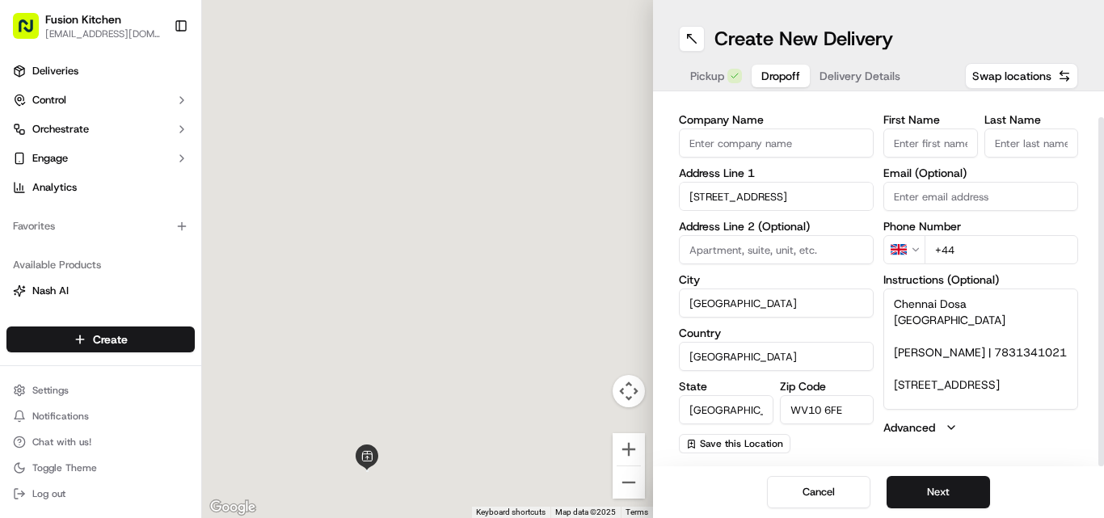
type input "18 Snetterton Gardens"
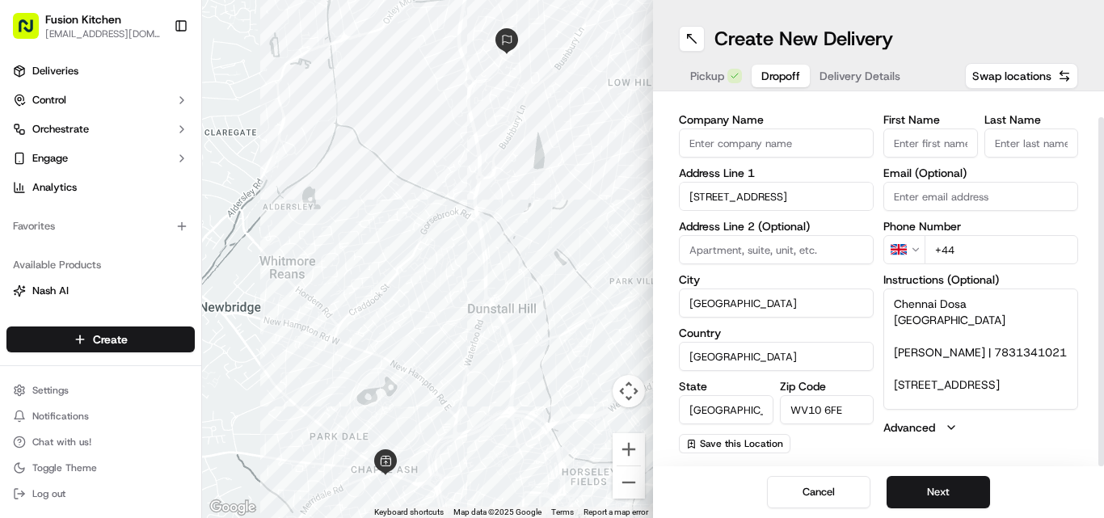
drag, startPoint x: 388, startPoint y: 256, endPoint x: 466, endPoint y: 500, distance: 256.4
click at [390, 282] on div at bounding box center [427, 259] width 451 height 518
